Goal: Task Accomplishment & Management: Use online tool/utility

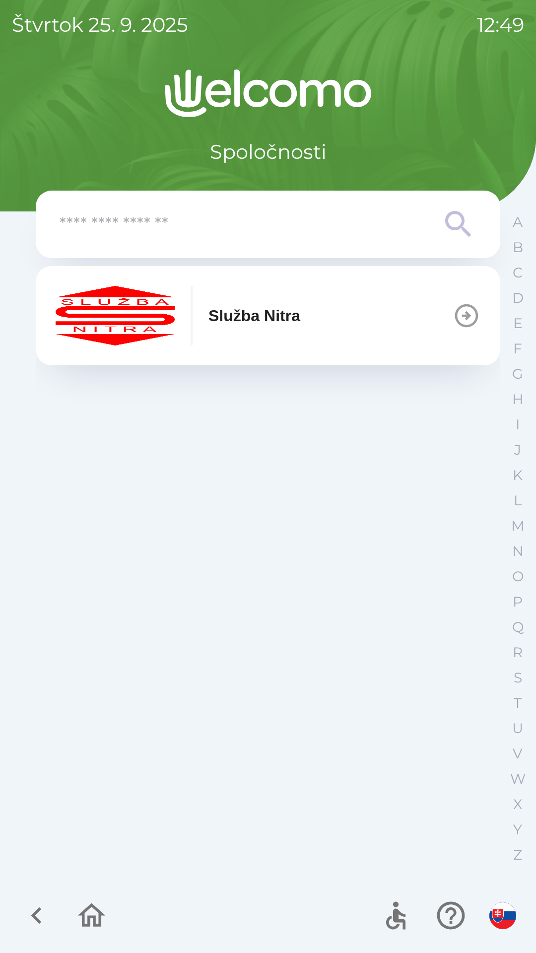
click at [326, 321] on button "Služba Nitra" at bounding box center [268, 315] width 465 height 99
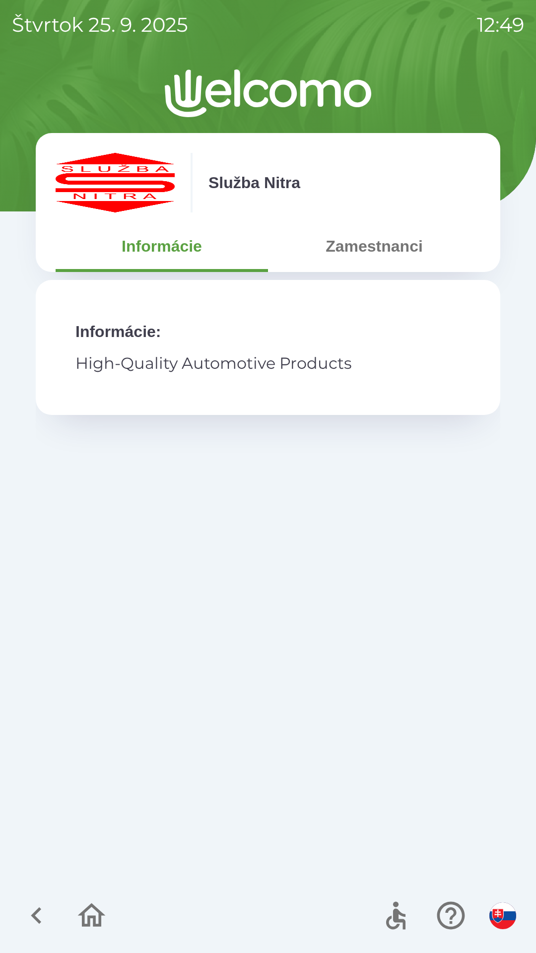
click at [384, 256] on button "Zamestnanci" at bounding box center [374, 246] width 213 height 36
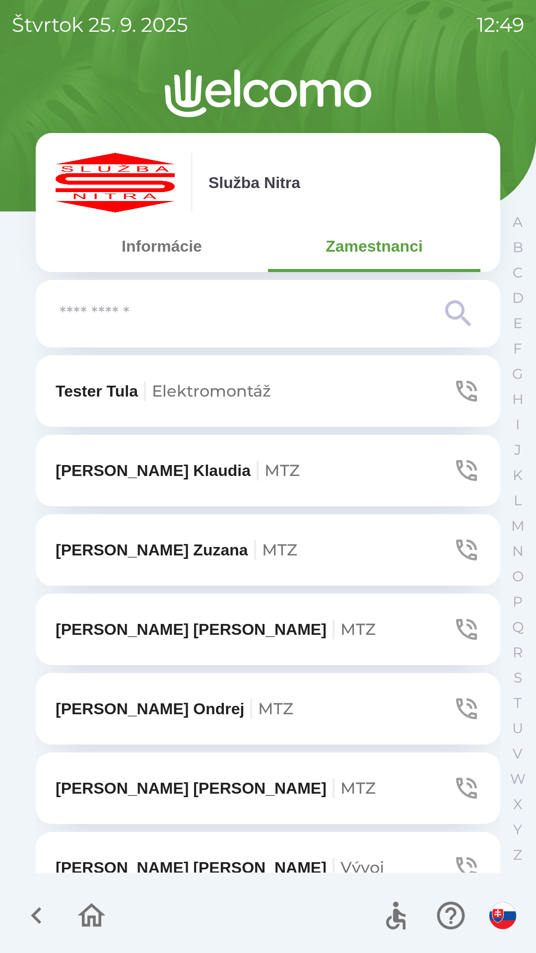
click at [304, 316] on input "text" at bounding box center [248, 313] width 377 height 27
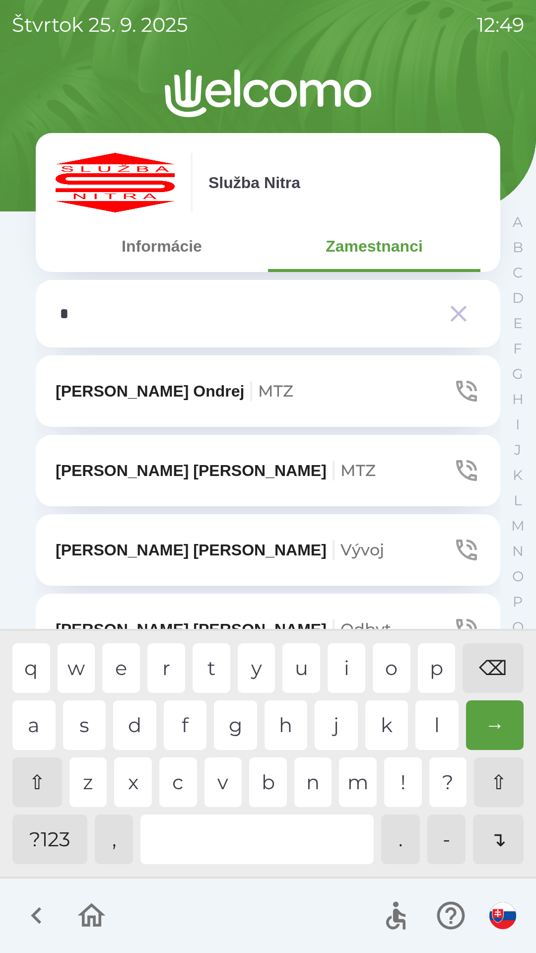
click at [332, 721] on div "j" at bounding box center [336, 726] width 43 height 50
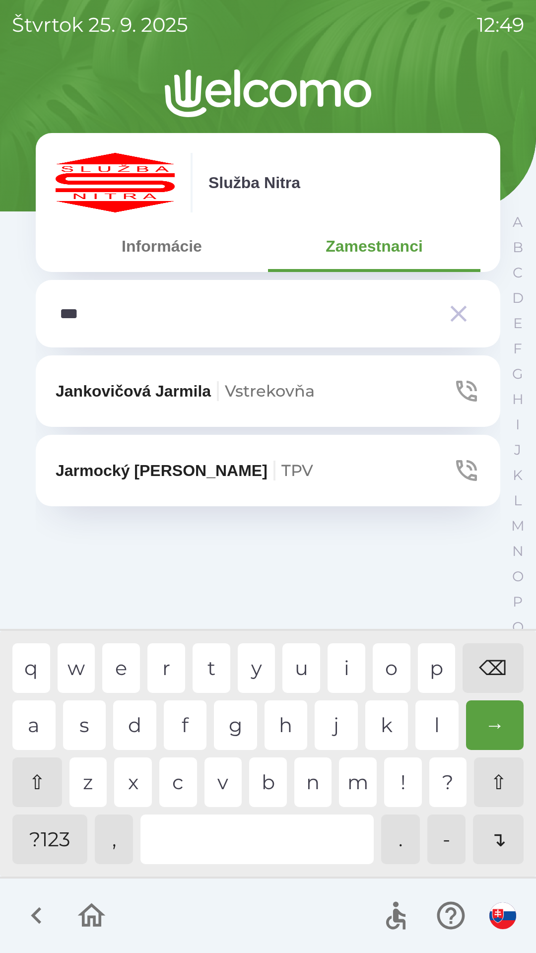
click at [162, 668] on div "r" at bounding box center [166, 669] width 38 height 50
type input "****"
click at [359, 781] on div "m" at bounding box center [358, 783] width 38 height 50
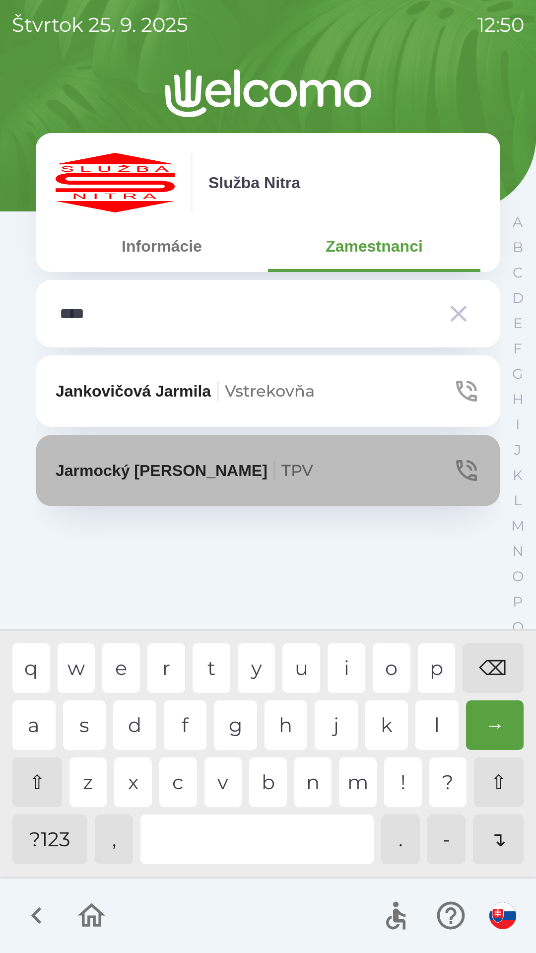
click at [163, 475] on p "Jarmocký [PERSON_NAME] TPV" at bounding box center [185, 471] width 258 height 24
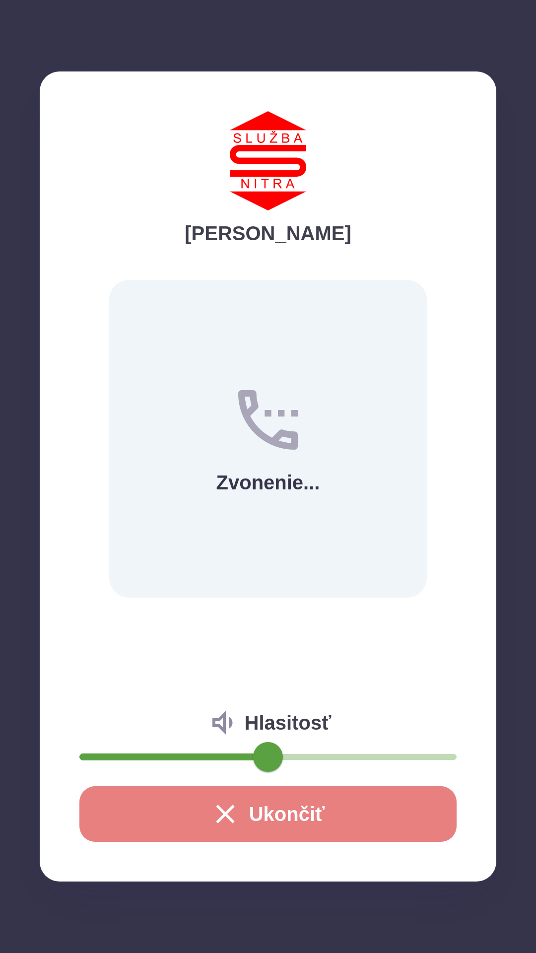
click at [275, 812] on button "Ukončiť" at bounding box center [267, 815] width 377 height 56
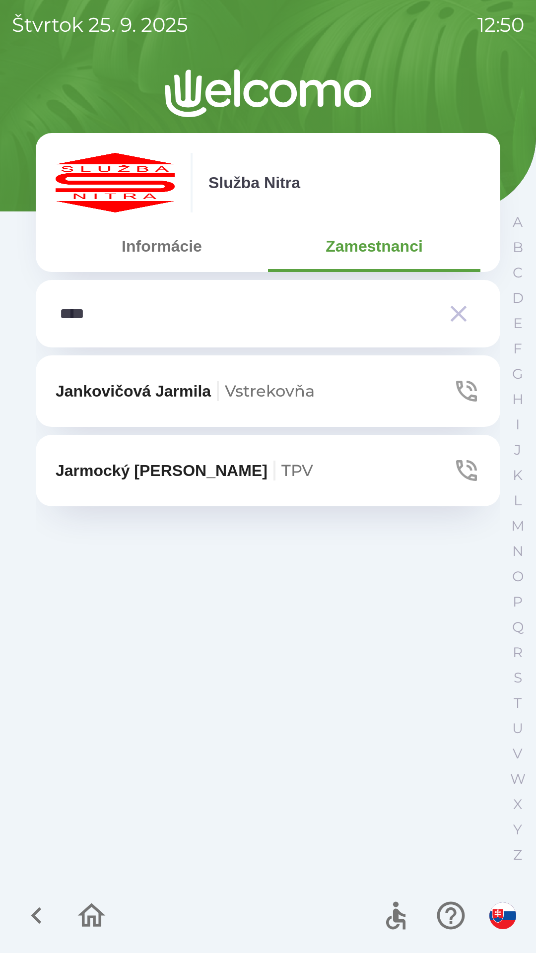
click at [162, 242] on button "Informácie" at bounding box center [162, 246] width 213 height 36
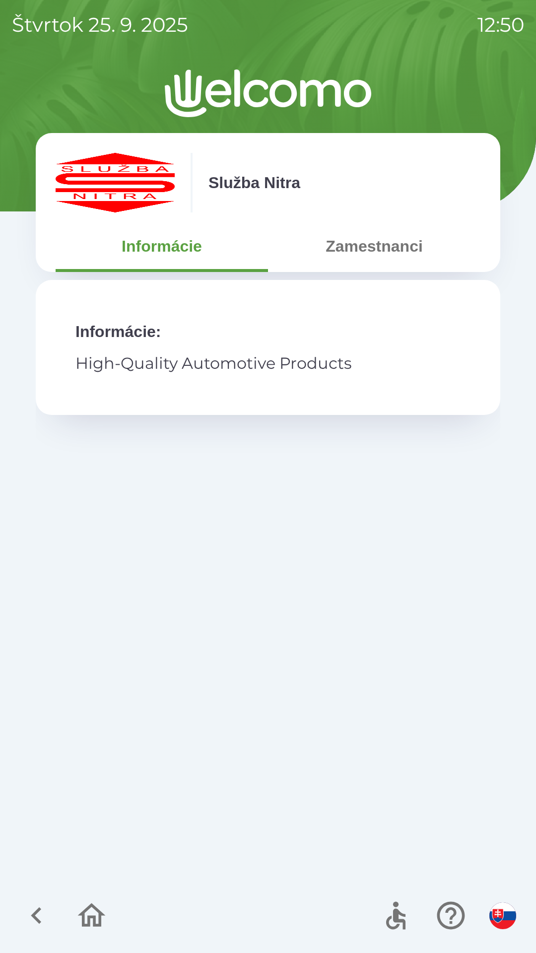
click at [90, 910] on icon "button" at bounding box center [91, 915] width 33 height 33
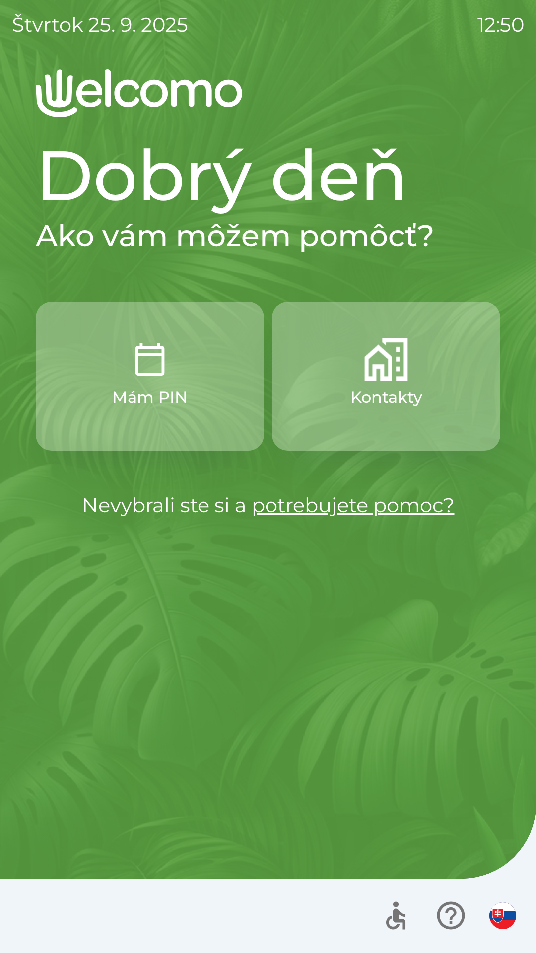
click at [325, 507] on link "potrebujete pomoc?" at bounding box center [353, 505] width 203 height 24
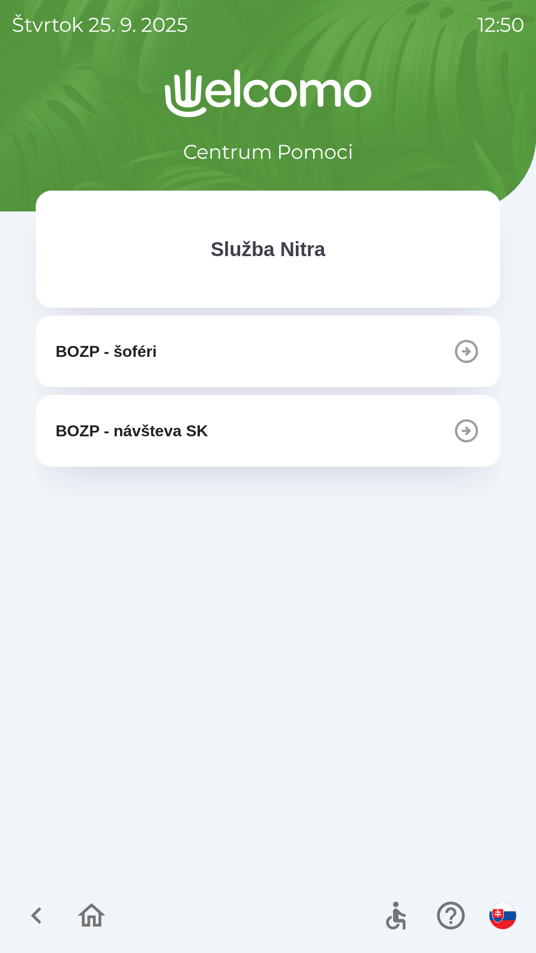
click at [311, 256] on p "Služba Nitra" at bounding box center [268, 249] width 115 height 30
click at [31, 913] on icon "button" at bounding box center [36, 915] width 33 height 33
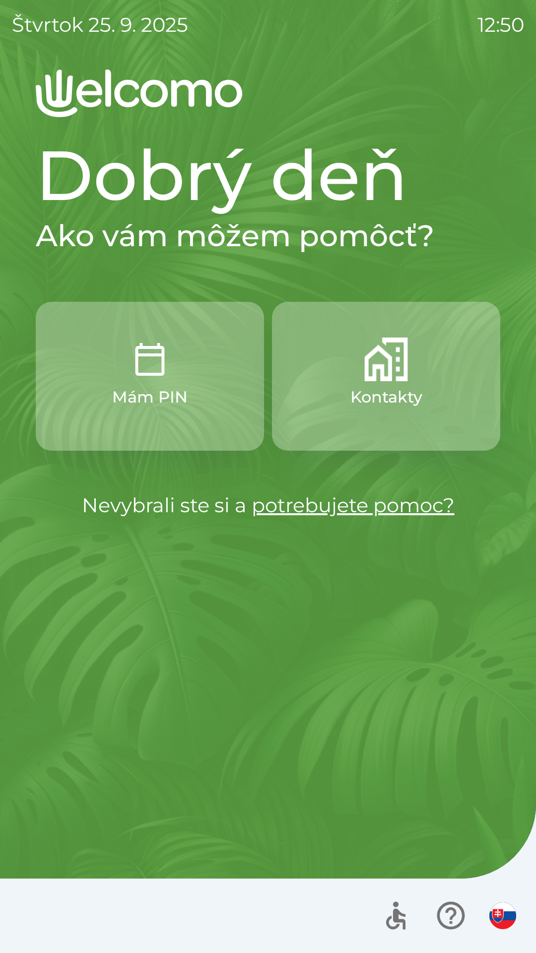
click at [202, 418] on button "Mám PIN" at bounding box center [150, 376] width 228 height 149
